Goal: Check status: Check status

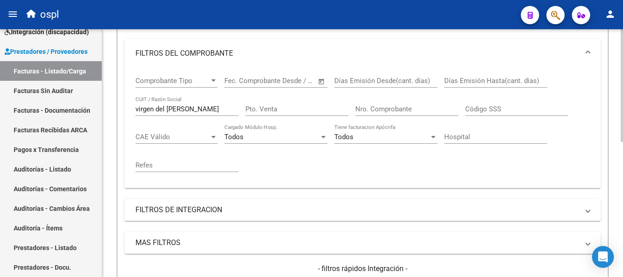
scroll to position [115, 0]
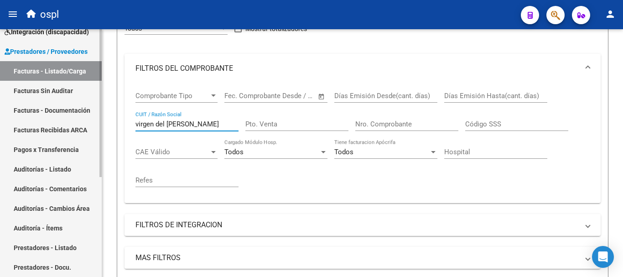
drag, startPoint x: 196, startPoint y: 122, endPoint x: 35, endPoint y: 106, distance: 162.7
click at [35, 106] on mat-sidenav-container "Firma Express Inicio Instructivos Contacto OS Tesorería Extractos Procesados (c…" at bounding box center [311, 153] width 623 height 248
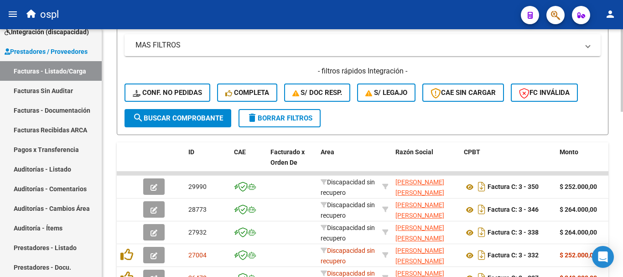
scroll to position [343, 0]
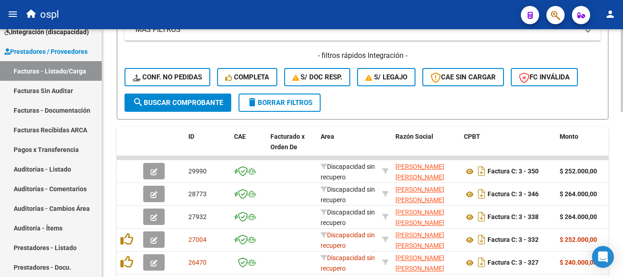
click at [198, 106] on span "search Buscar Comprobante" at bounding box center [178, 102] width 90 height 8
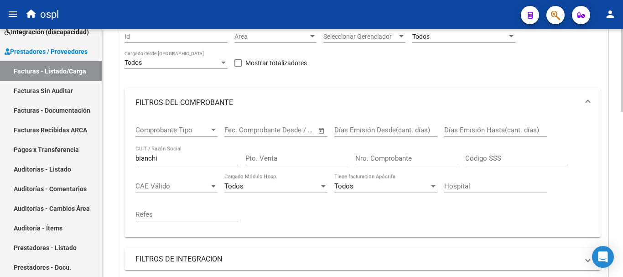
scroll to position [70, 0]
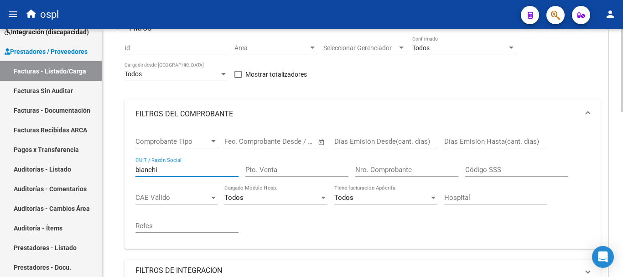
drag, startPoint x: 165, startPoint y: 171, endPoint x: 104, endPoint y: 155, distance: 63.6
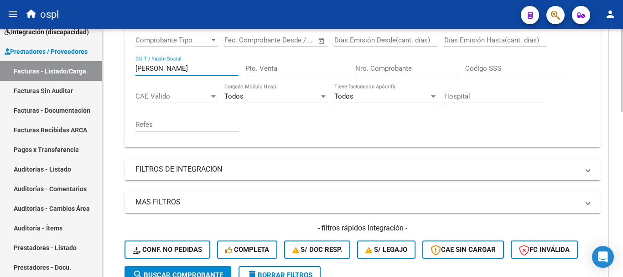
scroll to position [207, 0]
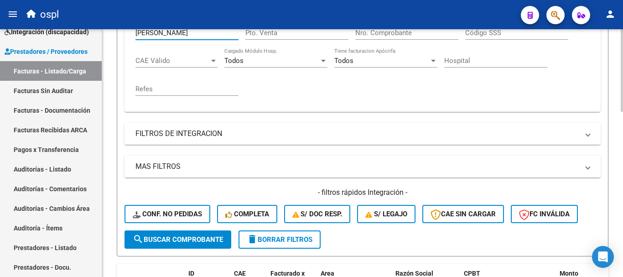
click at [198, 242] on span "search Buscar Comprobante" at bounding box center [178, 239] width 90 height 8
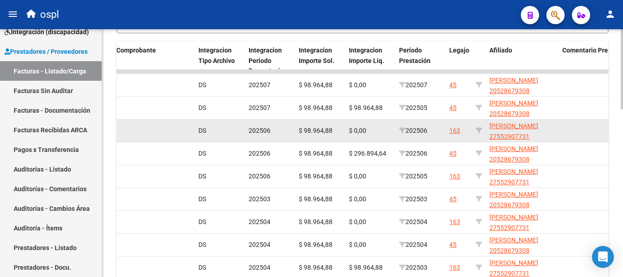
scroll to position [434, 0]
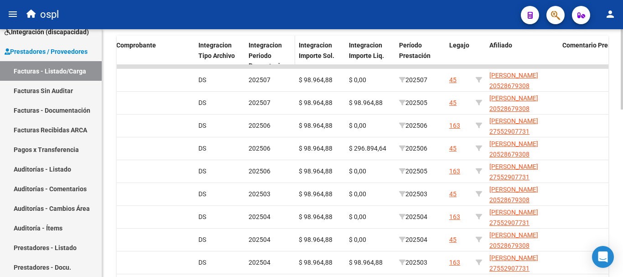
click at [278, 44] on span "Integracion Periodo Presentacion" at bounding box center [267, 55] width 39 height 28
click at [277, 46] on span "Integracion Periodo Presentacion" at bounding box center [267, 55] width 39 height 28
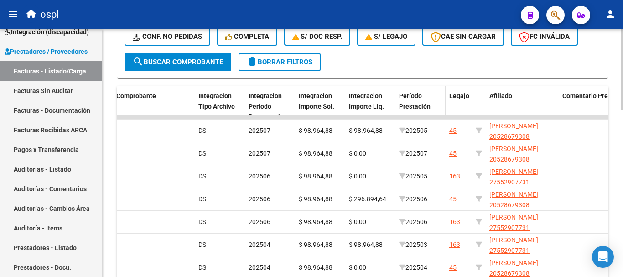
scroll to position [380, 0]
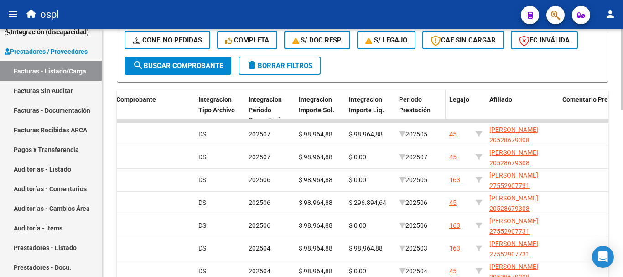
click at [425, 99] on div "Período Prestación" at bounding box center [420, 104] width 43 height 21
click at [418, 99] on span "Período Prestación" at bounding box center [414, 105] width 31 height 18
click at [423, 102] on div "Período Prestación" at bounding box center [420, 104] width 43 height 21
click at [434, 108] on span at bounding box center [432, 111] width 5 height 6
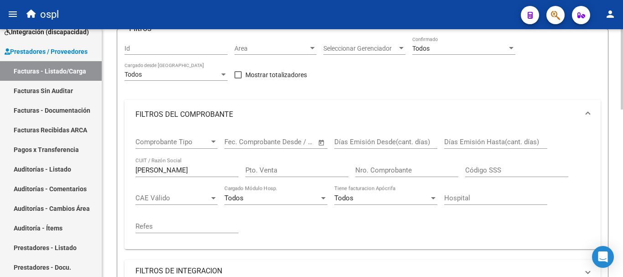
scroll to position [61, 0]
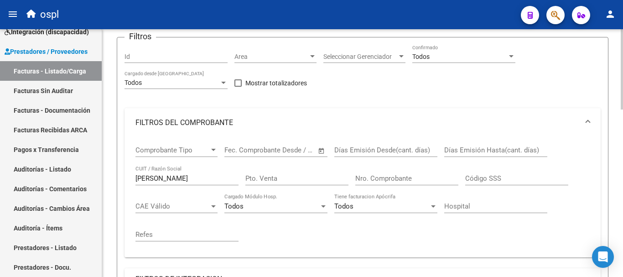
drag, startPoint x: 190, startPoint y: 173, endPoint x: 171, endPoint y: 174, distance: 18.7
click at [171, 174] on div "[PERSON_NAME] CUIT / Razón Social" at bounding box center [186, 175] width 103 height 20
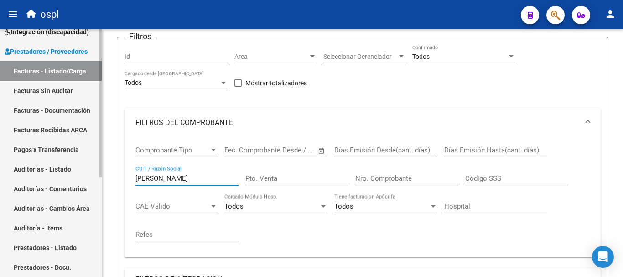
click at [80, 174] on mat-sidenav-container "Firma Express Inicio Instructivos Contacto OS Tesorería Extractos Procesados (c…" at bounding box center [311, 153] width 623 height 248
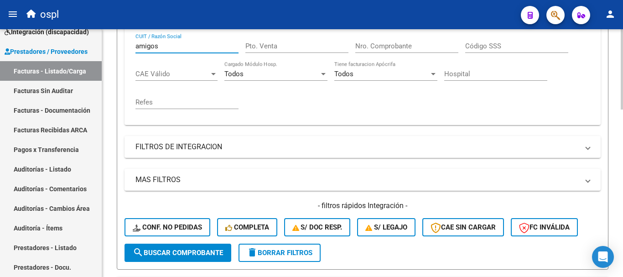
scroll to position [289, 0]
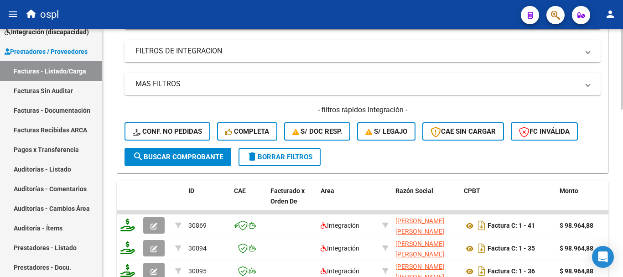
type input "amigos"
click at [195, 155] on span "search Buscar Comprobante" at bounding box center [178, 157] width 90 height 8
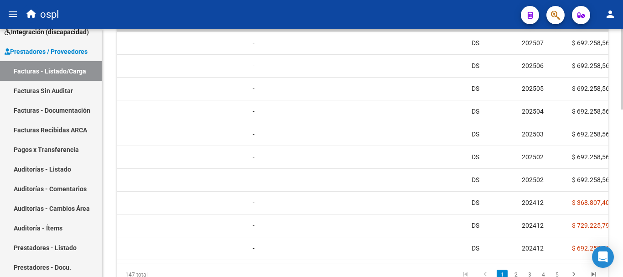
scroll to position [0, 670]
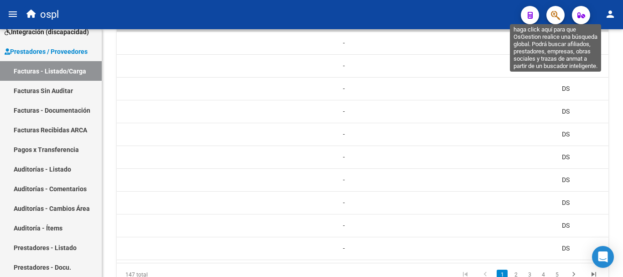
click at [556, 15] on icon "button" at bounding box center [555, 15] width 9 height 10
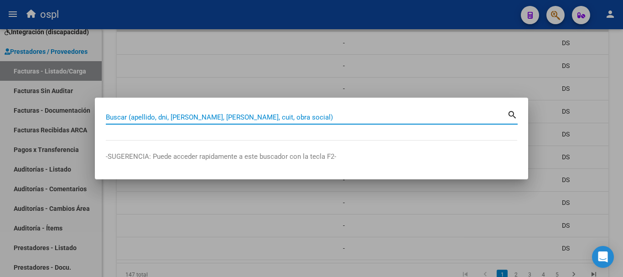
paste input "[PERSON_NAME]"
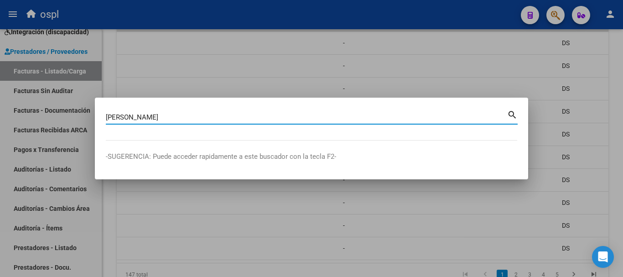
click at [511, 114] on mat-icon "search" at bounding box center [512, 114] width 10 height 11
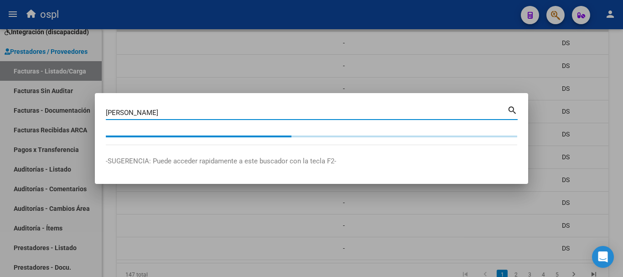
type input "[PERSON_NAME]"
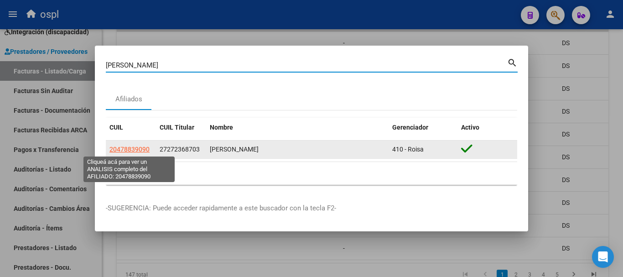
click at [128, 151] on span "20478839090" at bounding box center [129, 148] width 40 height 7
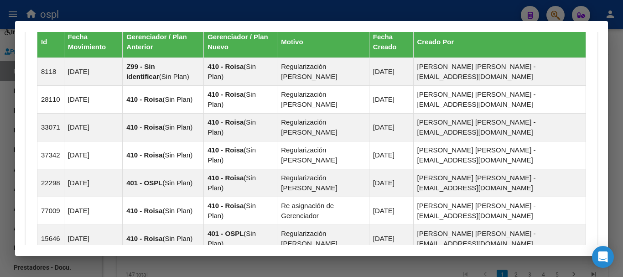
scroll to position [778, 0]
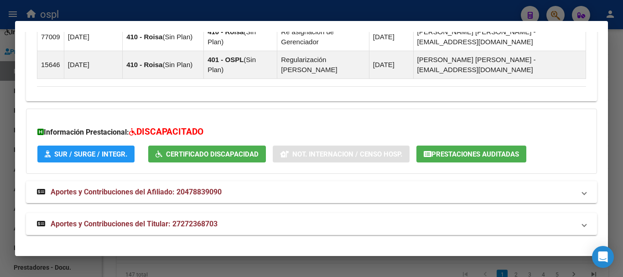
click at [114, 158] on span "SUR / SURGE / INTEGR." at bounding box center [90, 154] width 73 height 8
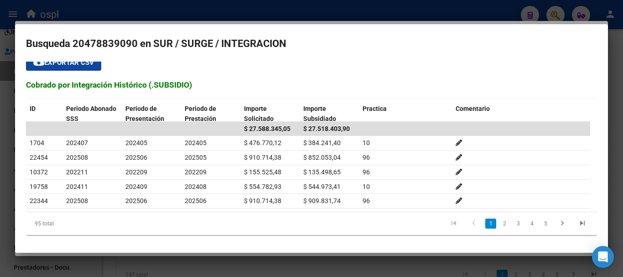
scroll to position [0, 0]
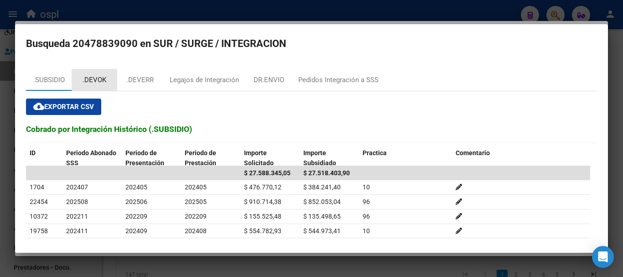
click at [91, 76] on div ".DEVOK" at bounding box center [95, 80] width 24 height 10
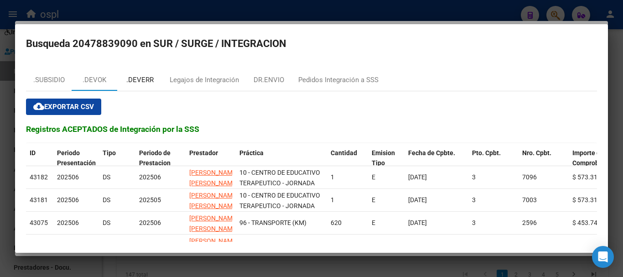
click at [145, 78] on div ".DEVERR" at bounding box center [139, 80] width 27 height 10
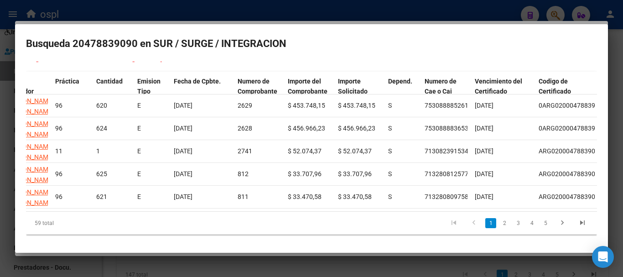
scroll to position [0, 405]
click at [296, 10] on div at bounding box center [311, 138] width 623 height 277
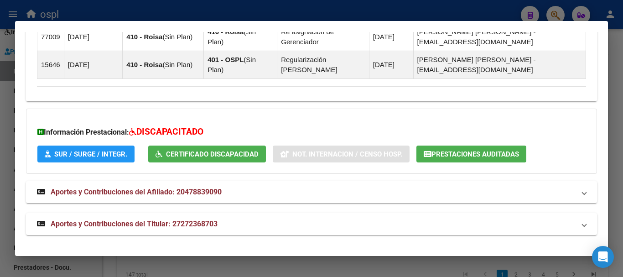
click at [243, 13] on div at bounding box center [311, 138] width 623 height 277
